Goal: Task Accomplishment & Management: Manage account settings

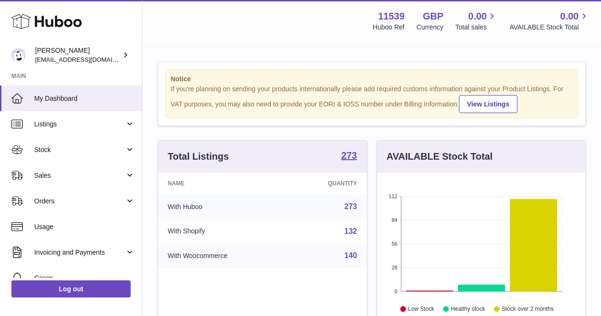
scroll to position [148, 212]
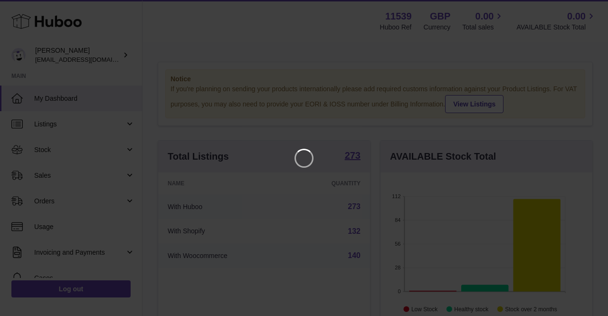
click at [191, 12] on div at bounding box center [304, 158] width 608 height 316
click at [197, 38] on iframe at bounding box center [304, 158] width 570 height 278
click at [581, 5] on icon "Close" at bounding box center [582, 8] width 11 height 11
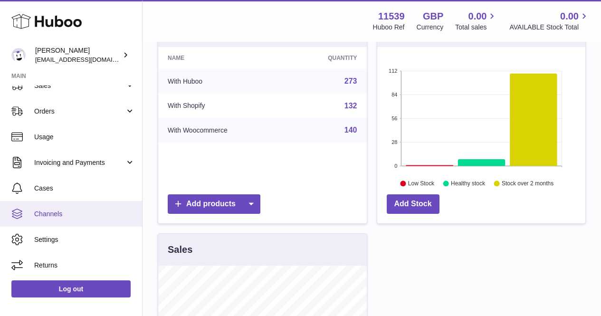
scroll to position [285, 0]
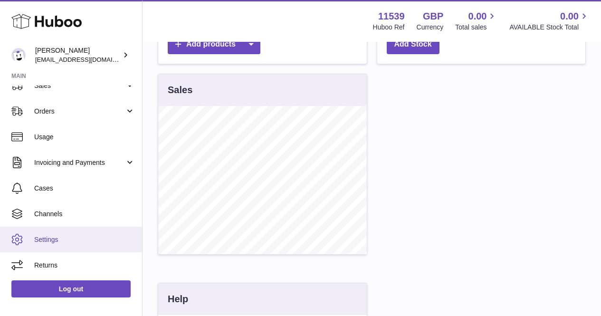
click at [74, 243] on span "Settings" at bounding box center [84, 239] width 101 height 9
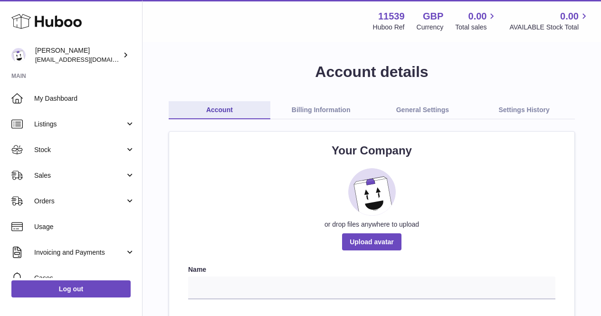
click at [300, 109] on link "Billing Information" at bounding box center [321, 110] width 102 height 18
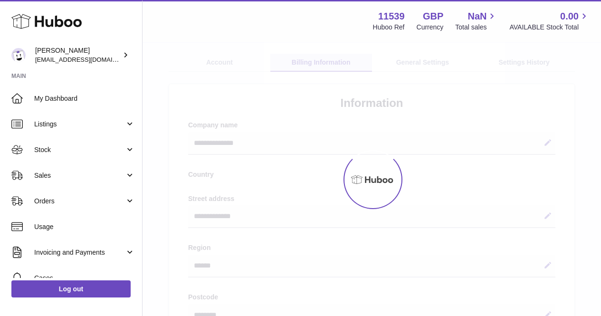
select select "**"
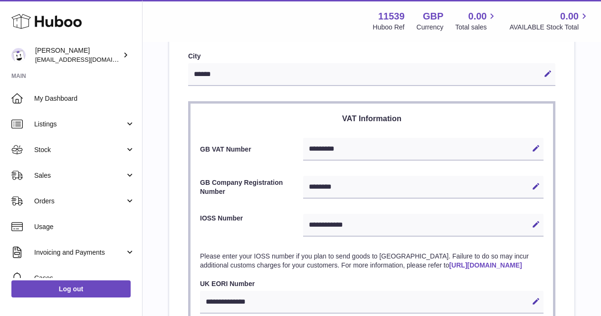
scroll to position [380, 0]
